Goal: Information Seeking & Learning: Learn about a topic

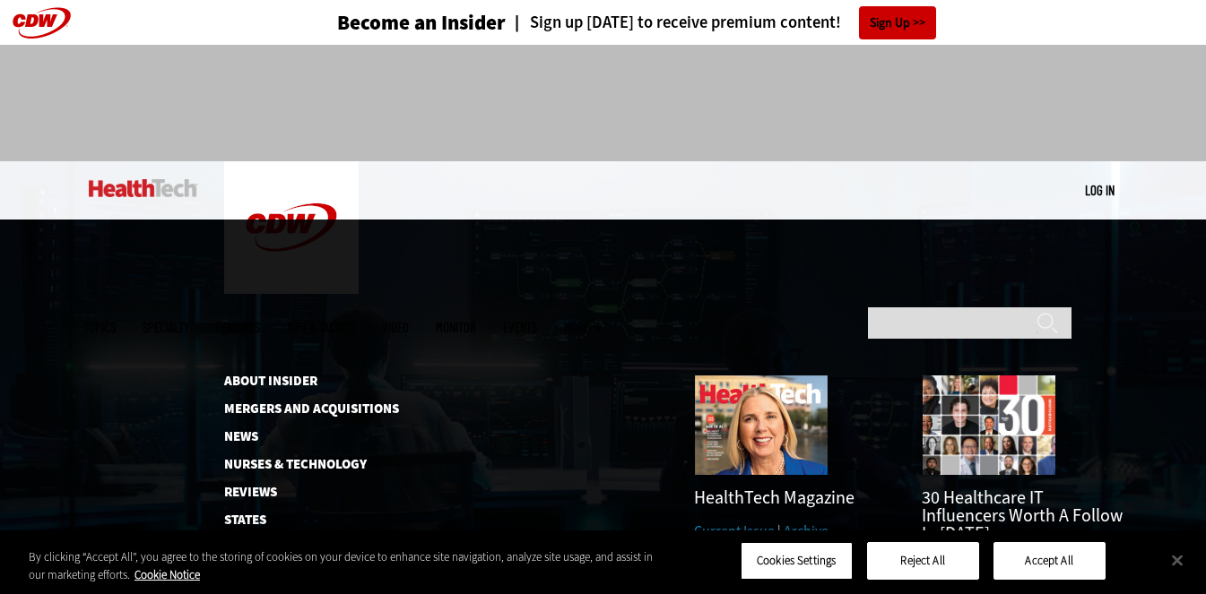
click at [602, 321] on span "More" at bounding box center [583, 327] width 38 height 13
click at [750, 522] on link "Current Issue" at bounding box center [734, 531] width 81 height 19
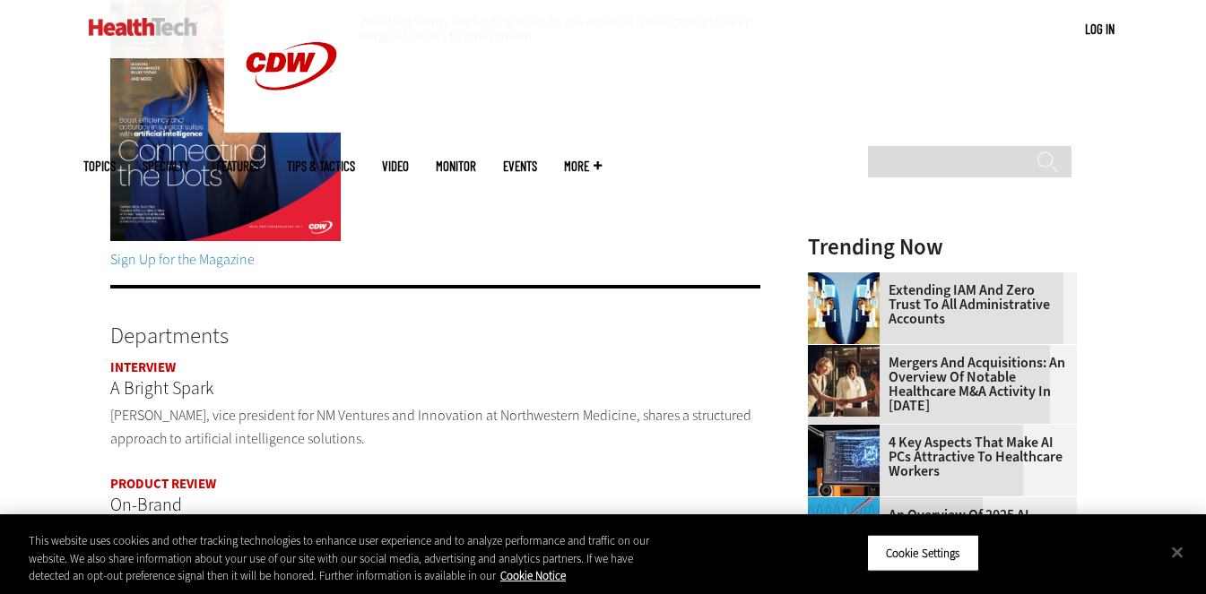
scroll to position [347, 0]
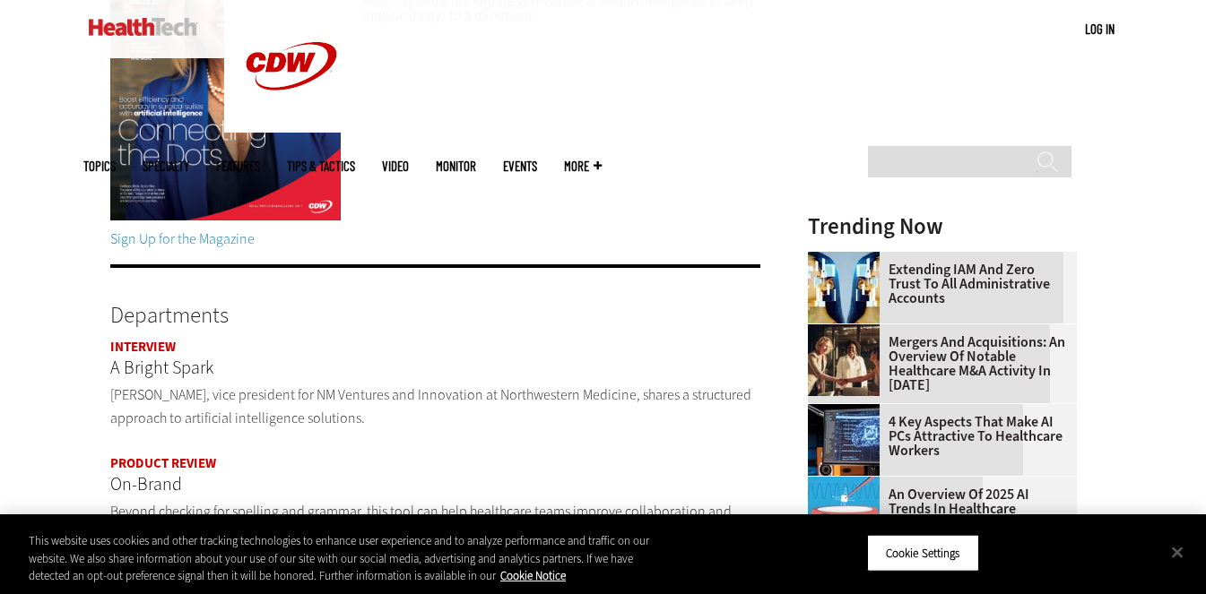
click at [284, 154] on img at bounding box center [225, 66] width 230 height 307
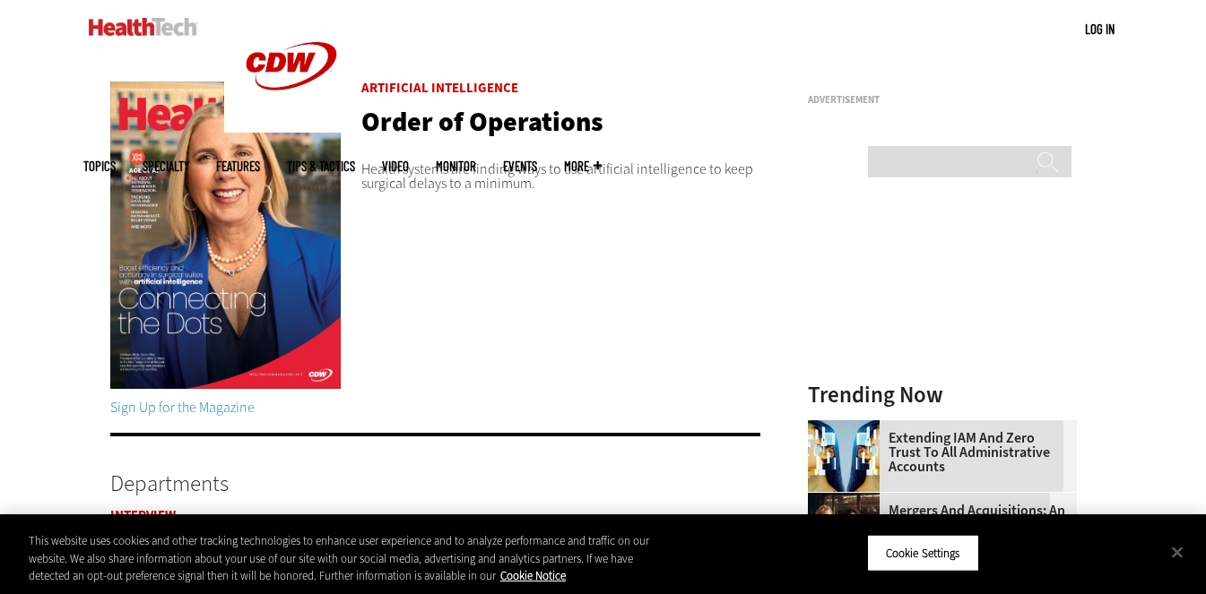
scroll to position [143, 0]
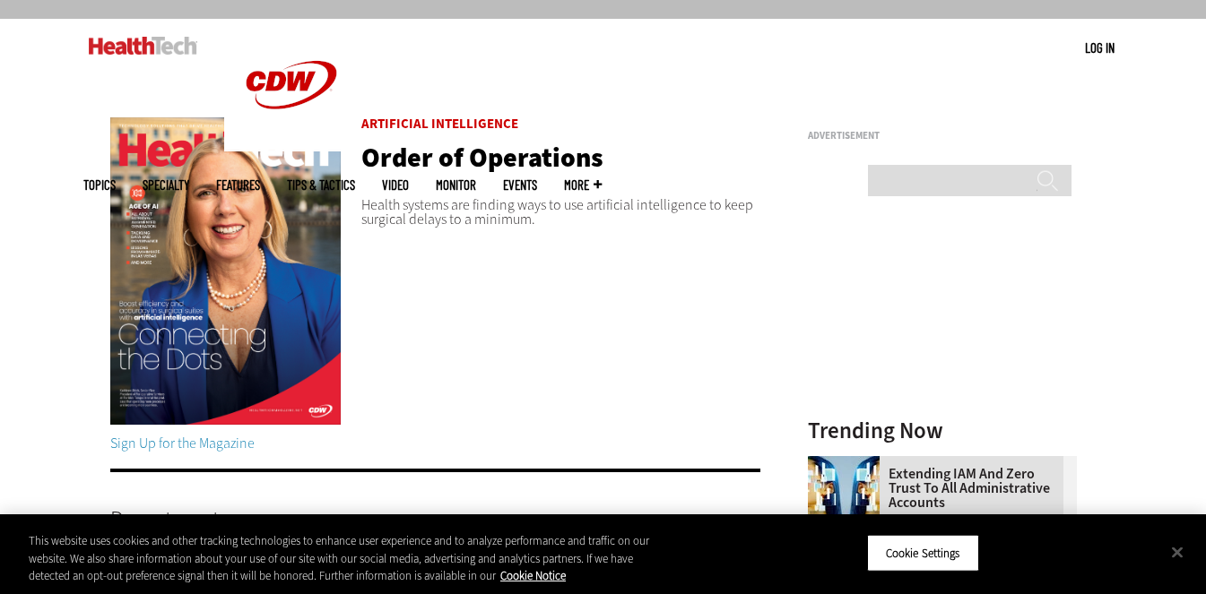
click at [229, 197] on img at bounding box center [225, 270] width 230 height 307
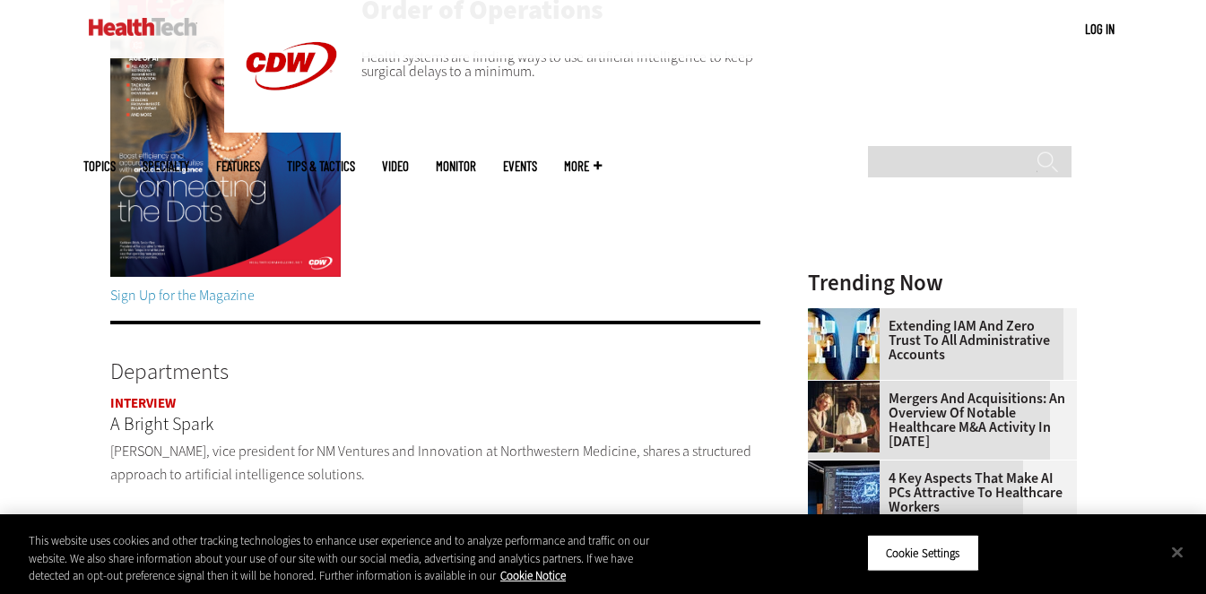
scroll to position [264, 0]
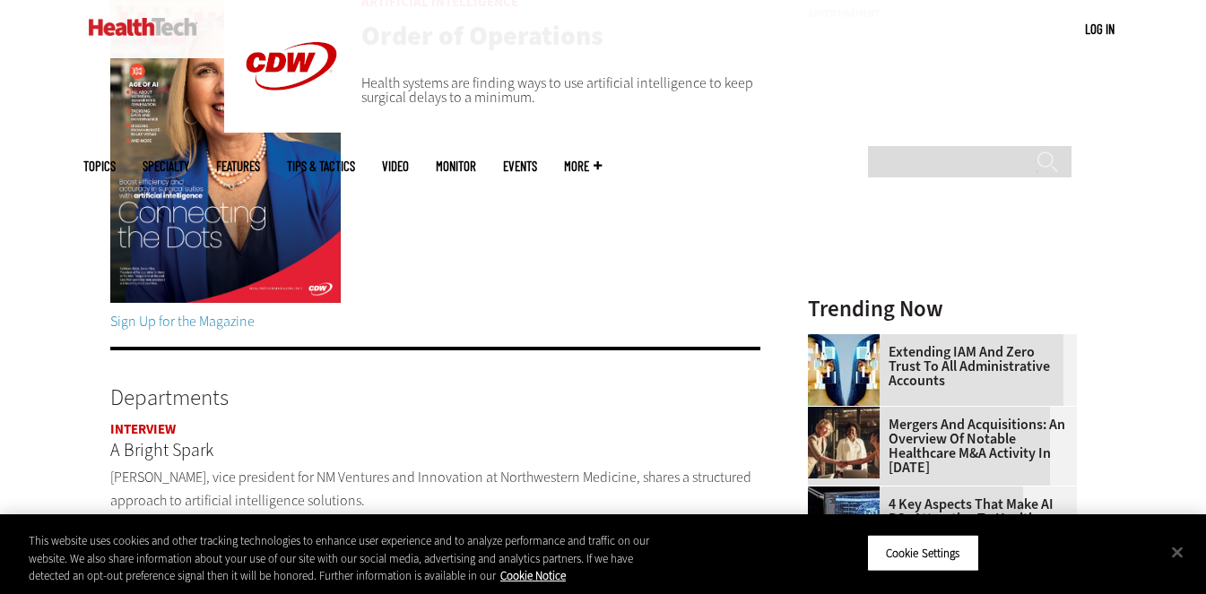
click at [265, 236] on img at bounding box center [225, 149] width 230 height 307
click at [237, 231] on img at bounding box center [225, 149] width 230 height 307
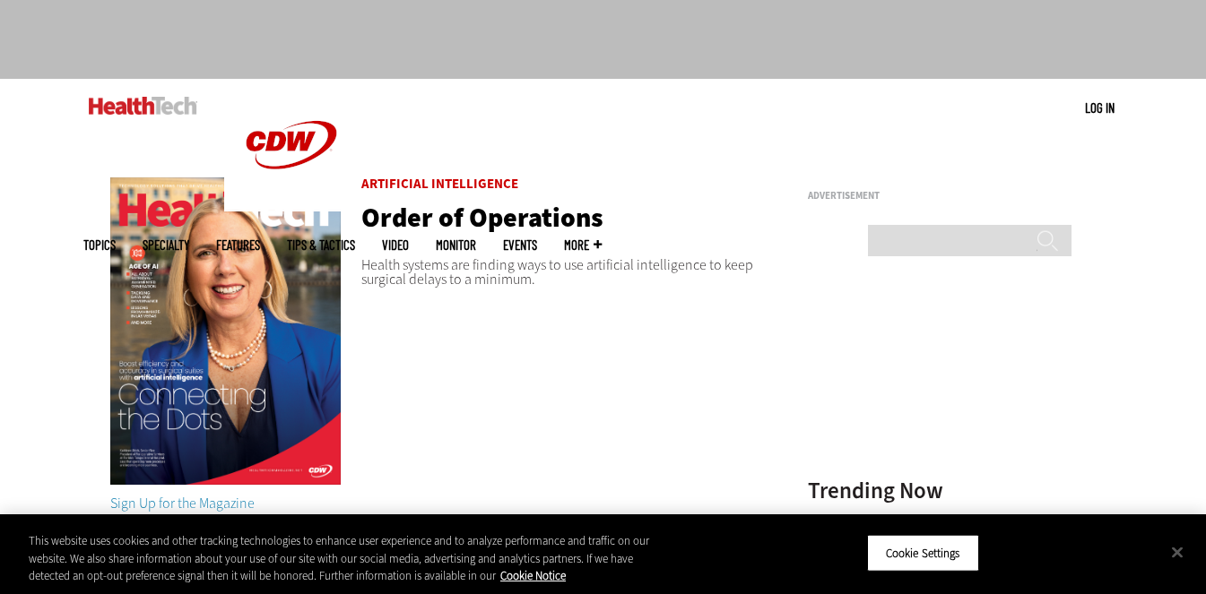
scroll to position [75, 0]
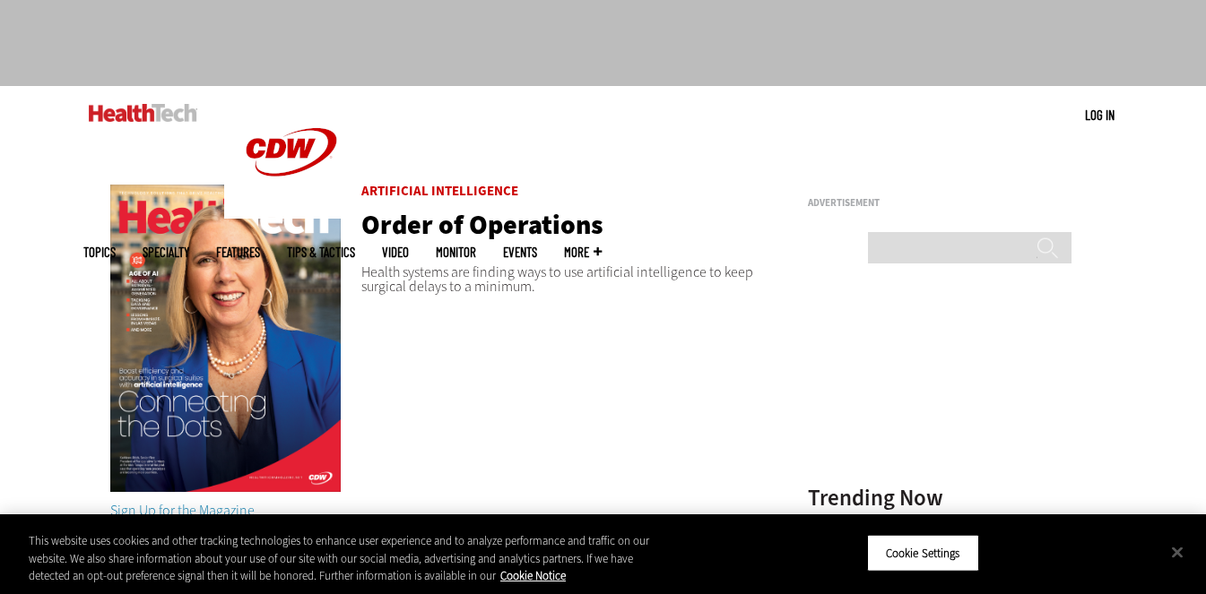
click at [300, 218] on img at bounding box center [225, 338] width 230 height 307
